Goal: Register for event/course

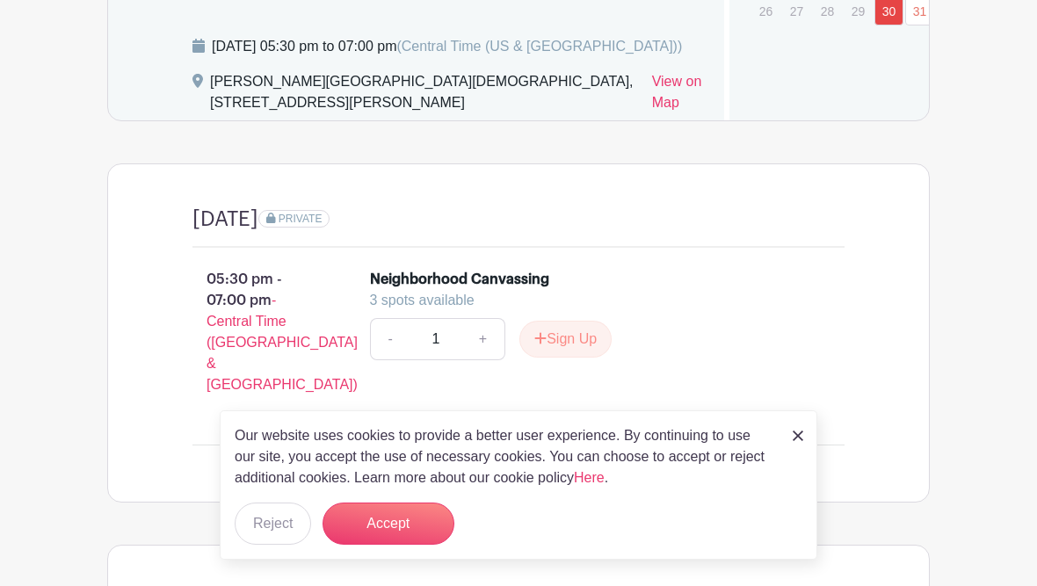
scroll to position [1211, 0]
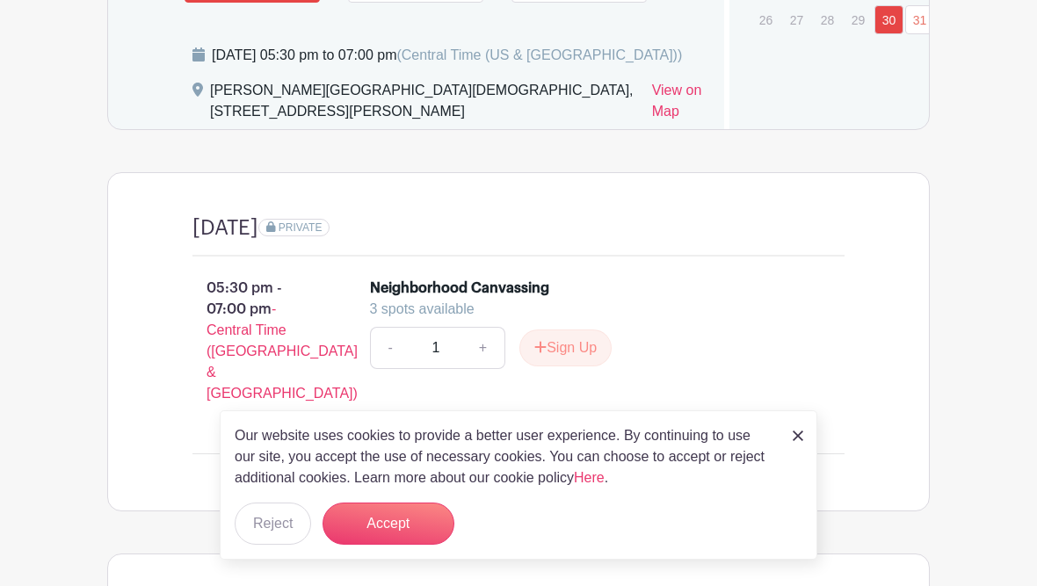
click at [792, 439] on img at bounding box center [797, 435] width 11 height 11
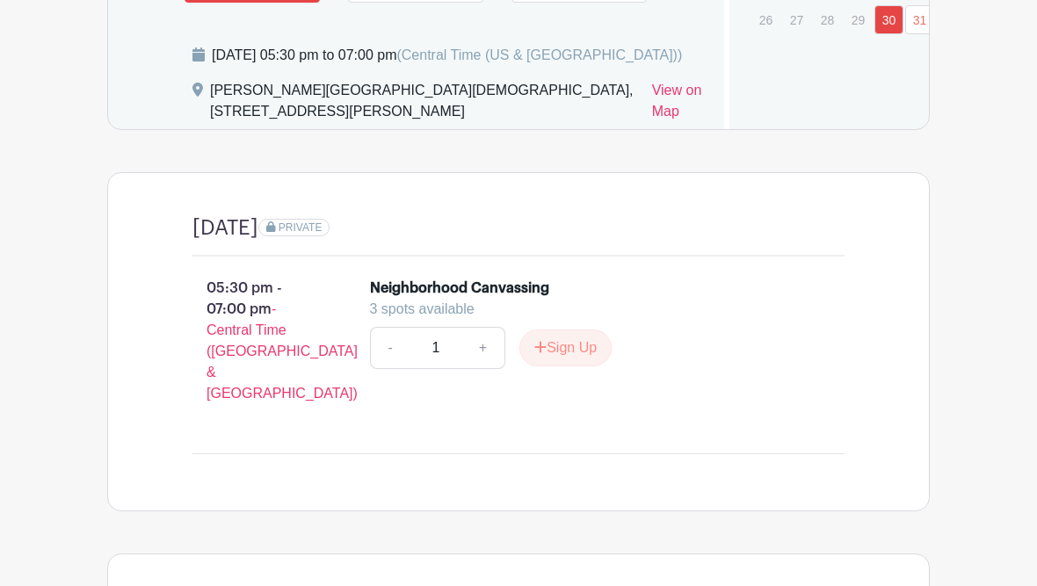
click at [809, 390] on li "Neighborhood Canvassing 3 spots available - 1 + Sign Up" at bounding box center [597, 330] width 468 height 119
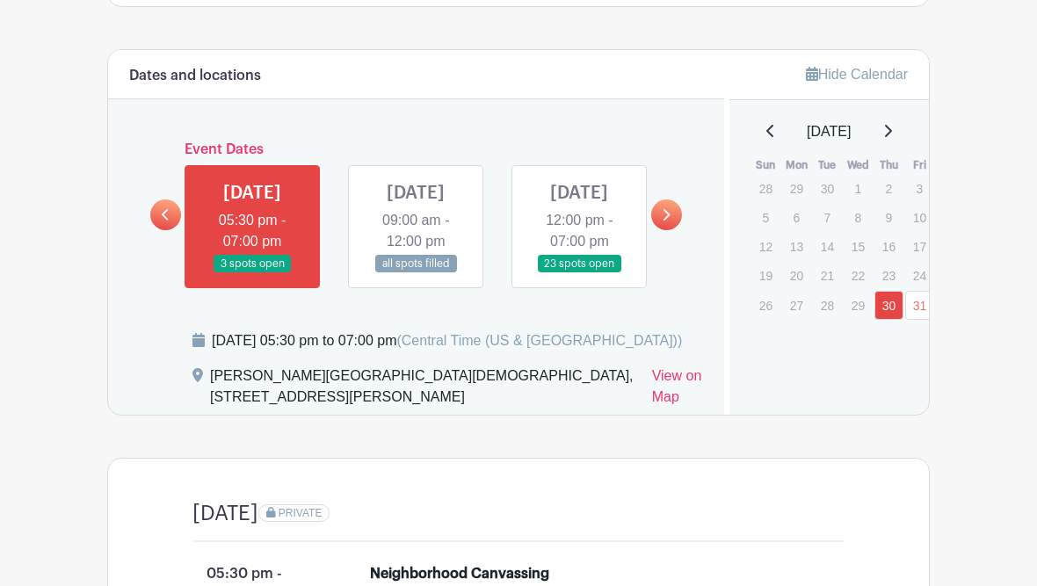
scroll to position [923, 0]
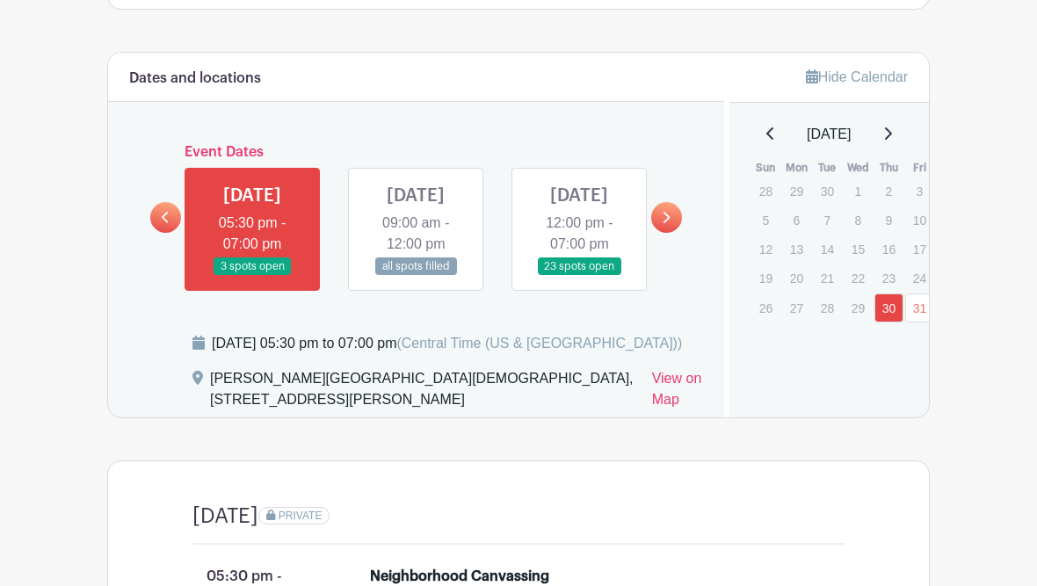
click at [416, 276] on link at bounding box center [416, 276] width 0 height 0
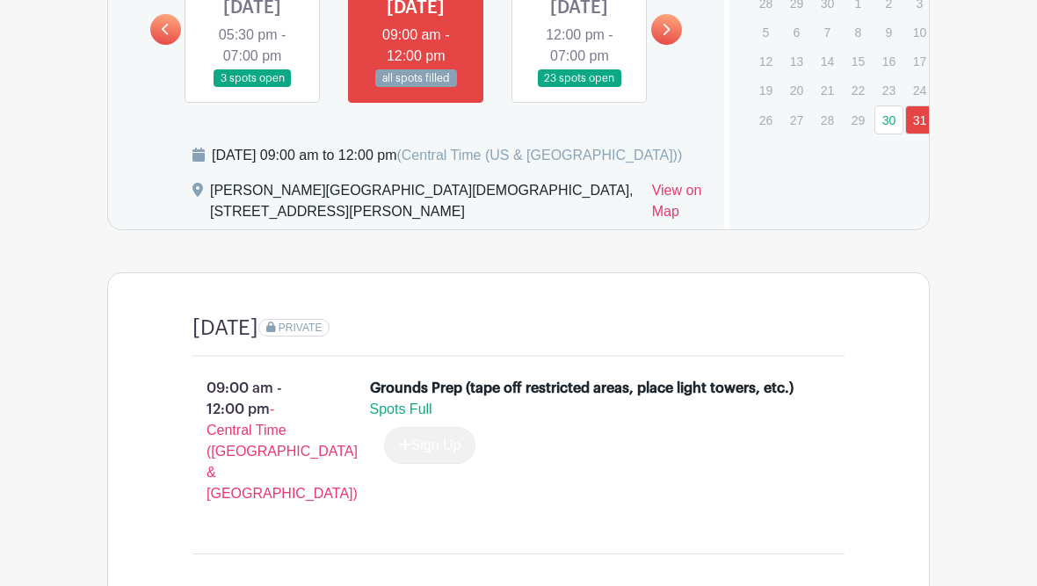
scroll to position [1076, 0]
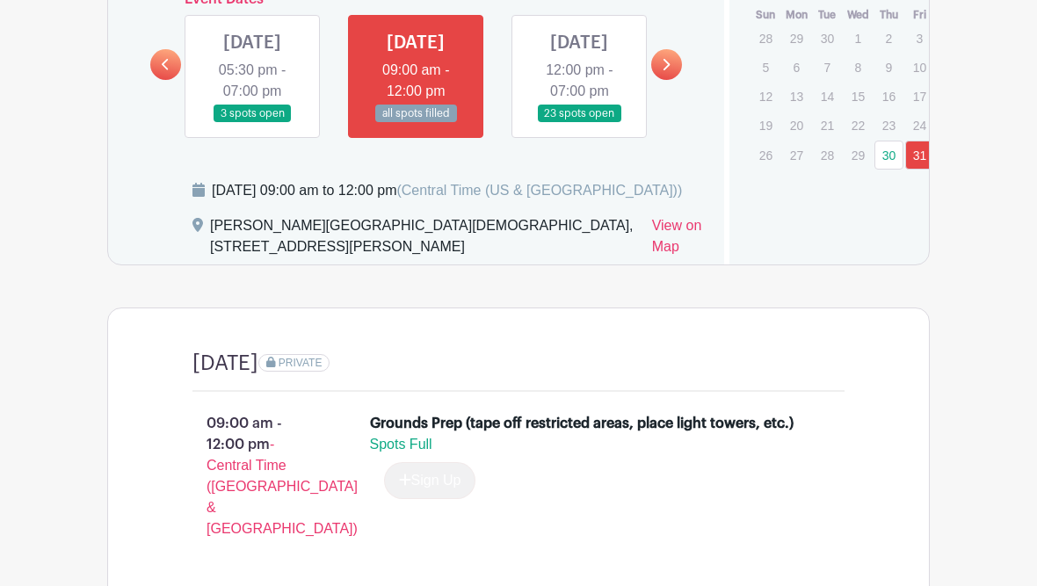
click at [579, 123] on link at bounding box center [579, 123] width 0 height 0
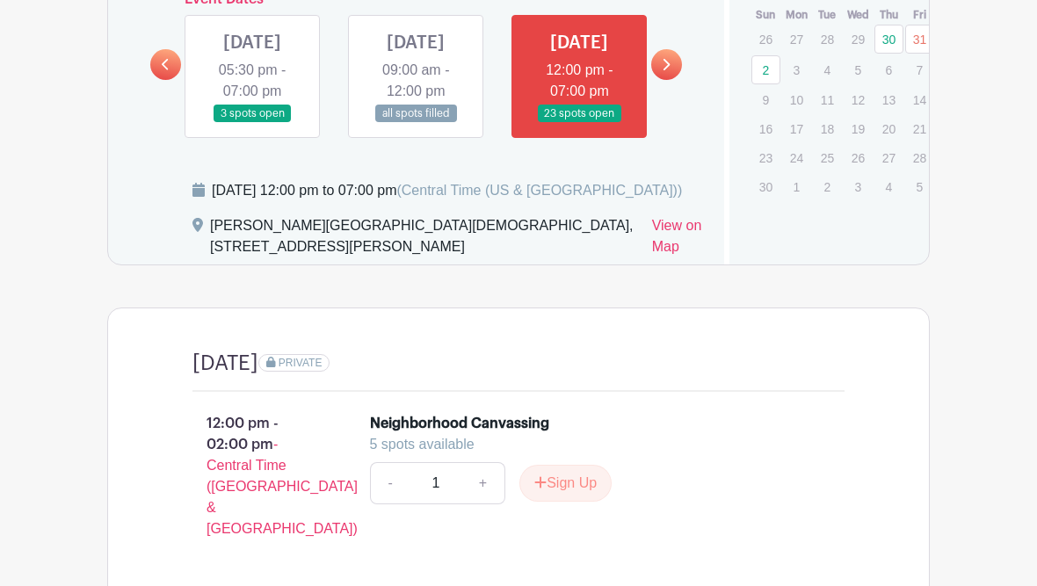
click at [664, 71] on icon at bounding box center [666, 64] width 8 height 13
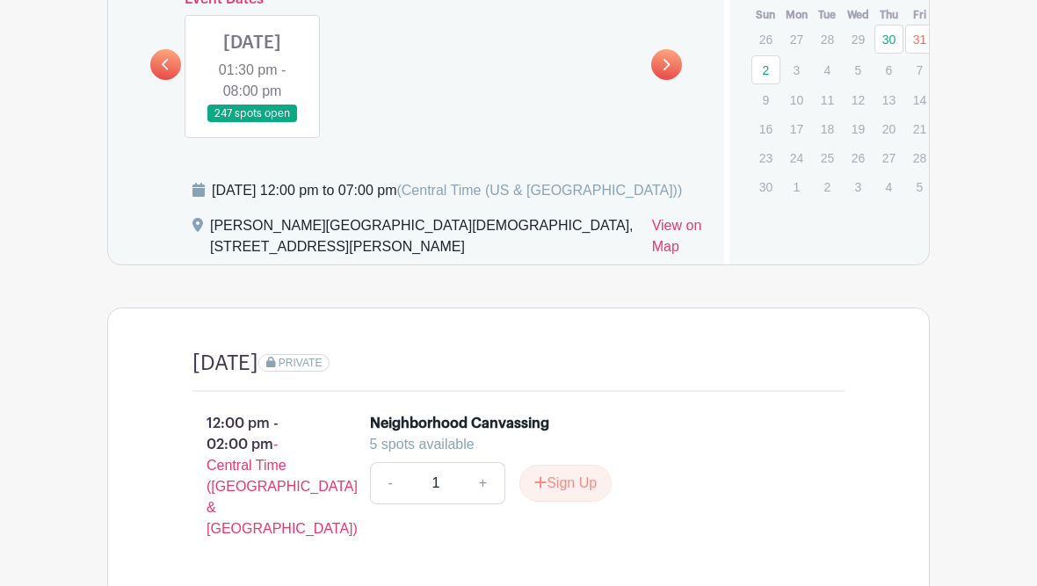
click at [252, 123] on link at bounding box center [252, 123] width 0 height 0
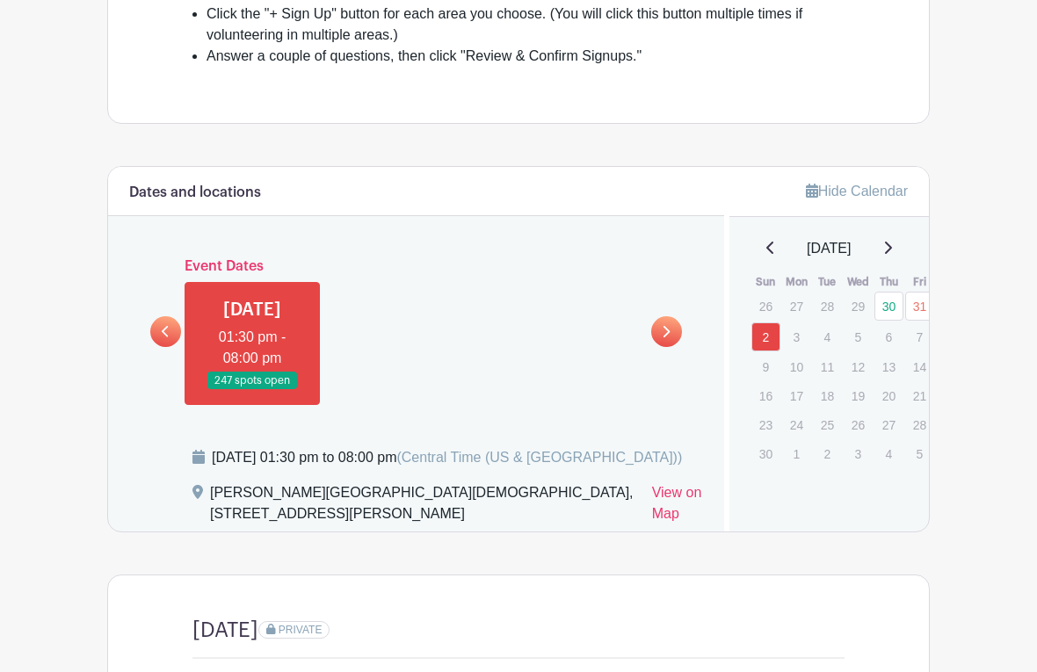
scroll to position [823, 0]
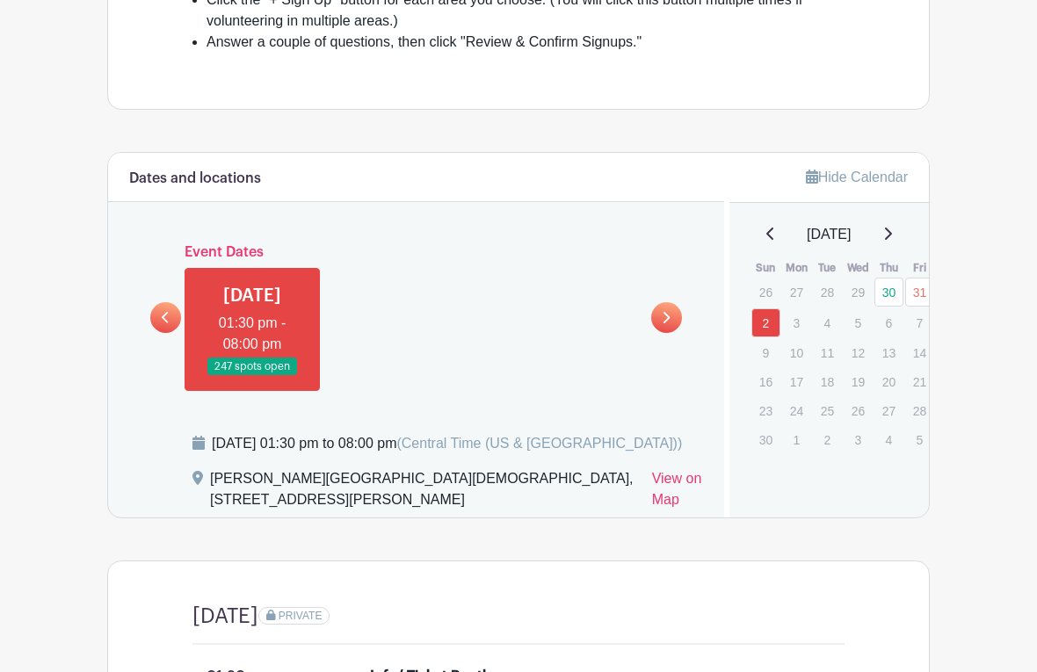
click at [670, 333] on link at bounding box center [666, 317] width 31 height 31
click at [143, 330] on div "Dates and locations Event Dates [DATE] 05:30 pm - 07:00 pm 3 spots open [DATE] …" at bounding box center [416, 335] width 616 height 365
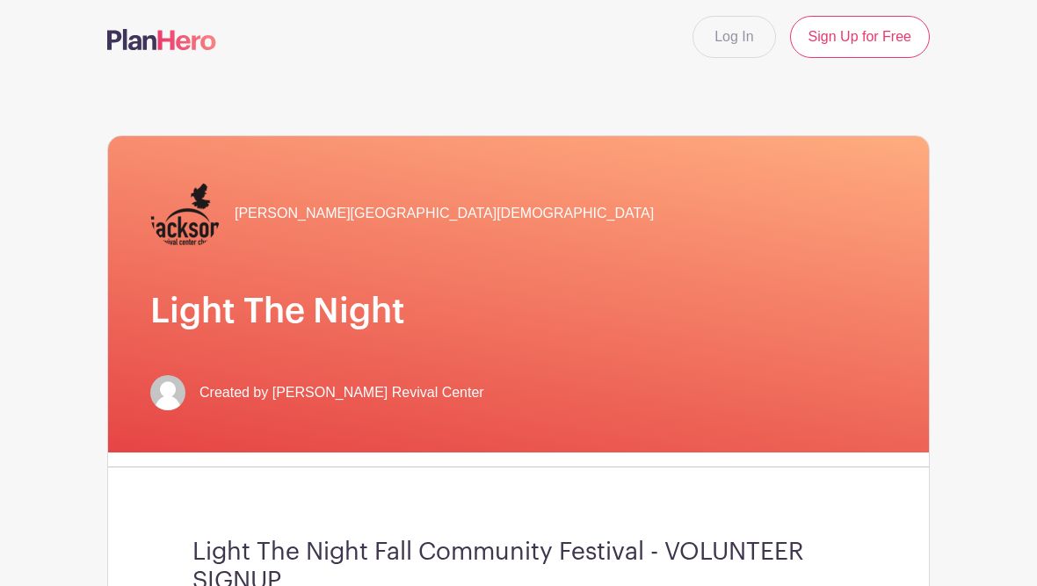
scroll to position [0, 0]
